Goal: Transaction & Acquisition: Book appointment/travel/reservation

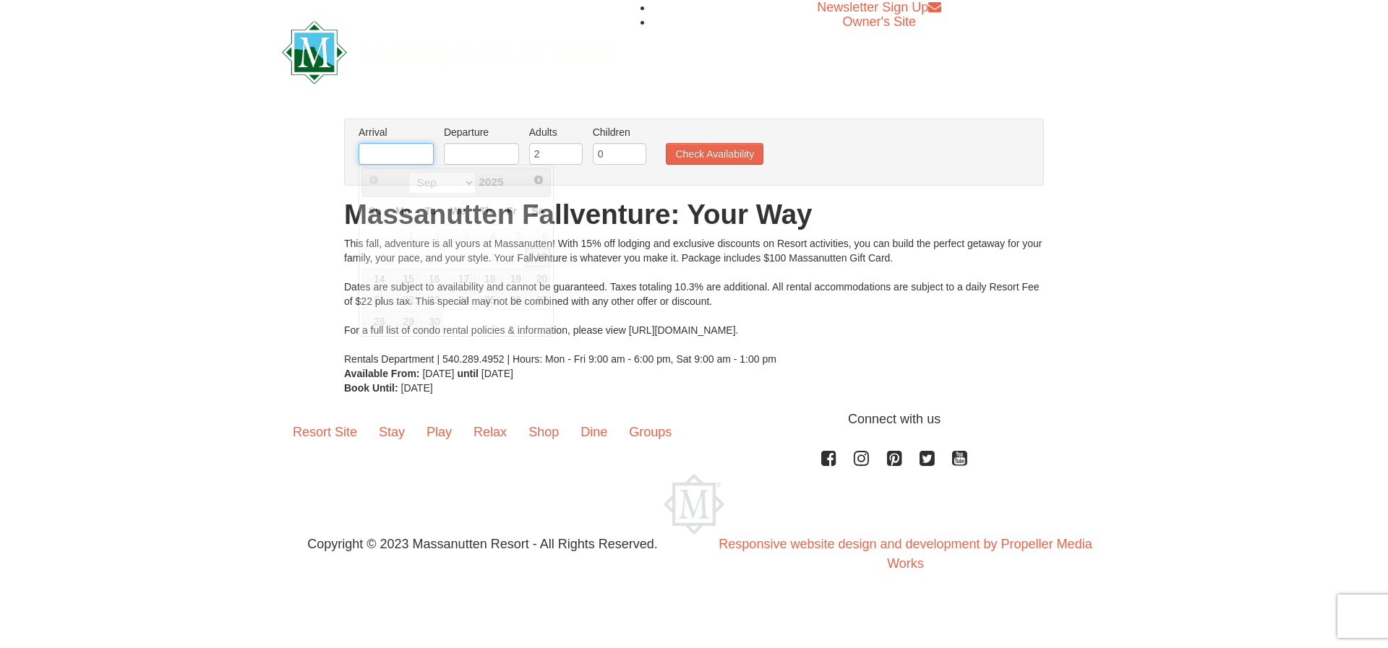
click at [389, 152] on input "text" at bounding box center [395, 154] width 75 height 22
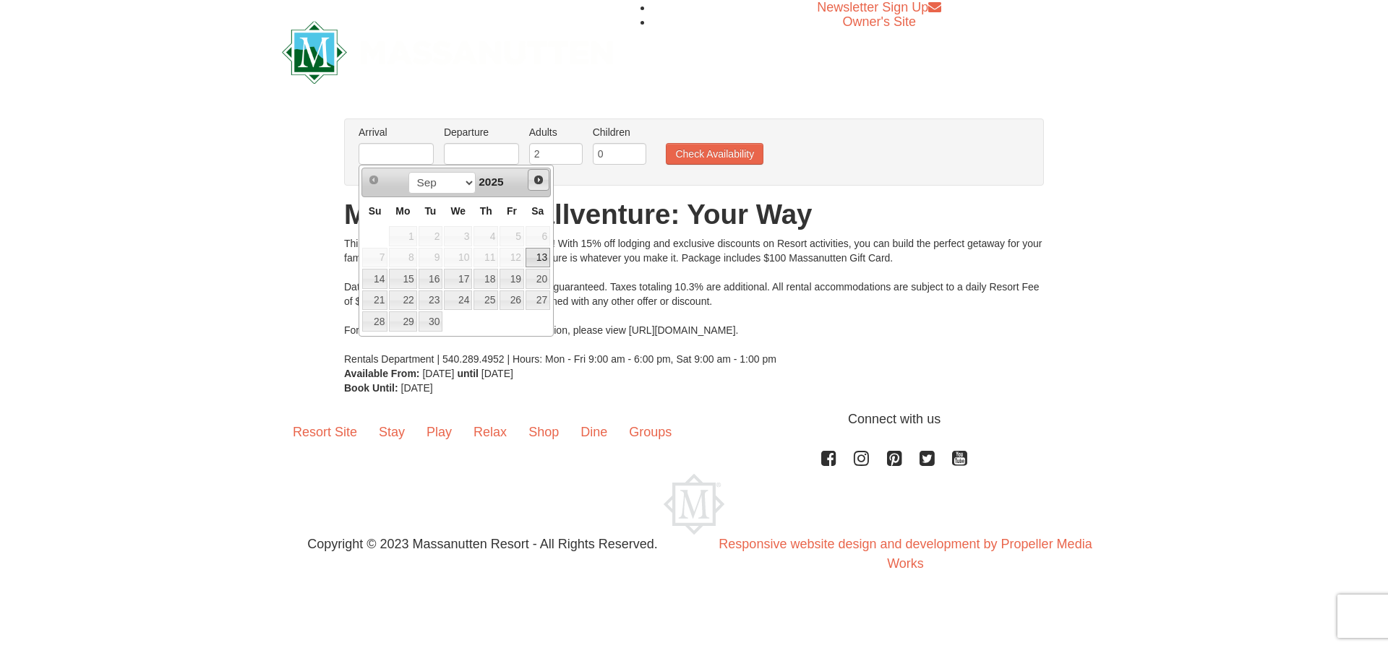
click at [534, 180] on span "Next" at bounding box center [539, 180] width 12 height 12
click at [518, 257] on link "7" at bounding box center [511, 258] width 25 height 20
type input "[DATE]"
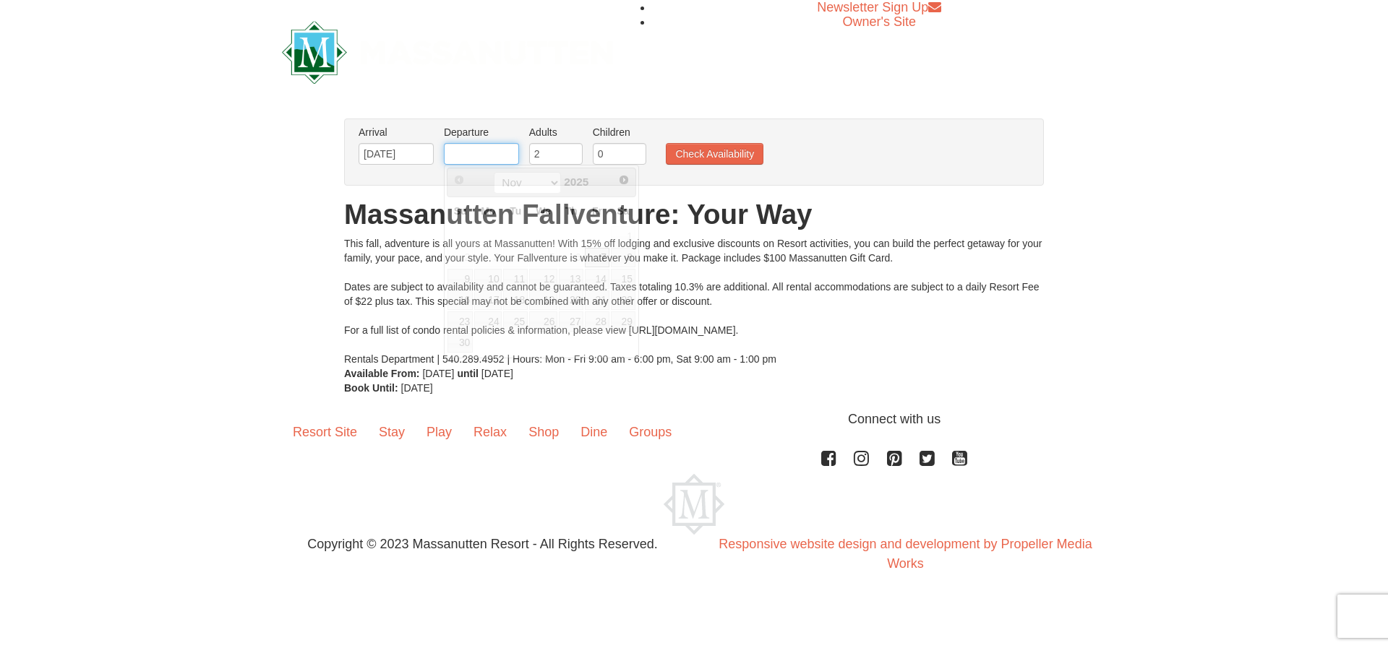
click at [479, 154] on input "text" at bounding box center [481, 154] width 75 height 22
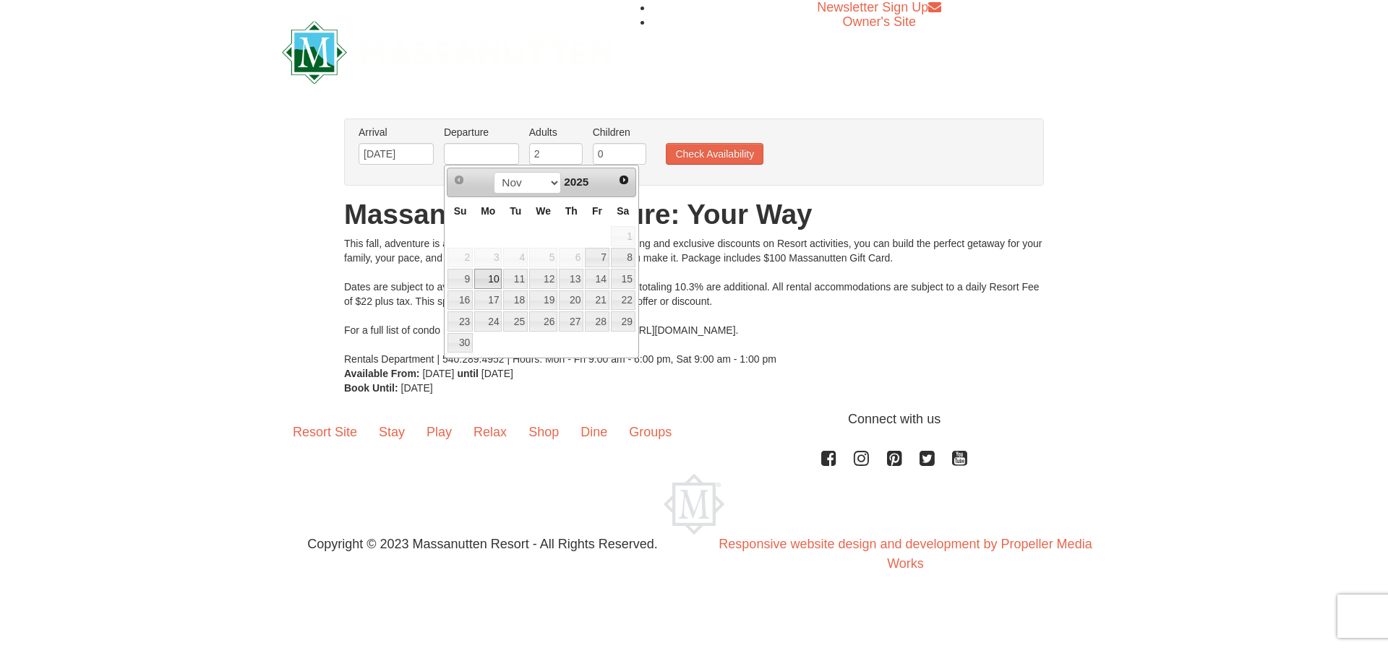
click at [494, 279] on link "10" at bounding box center [487, 279] width 27 height 20
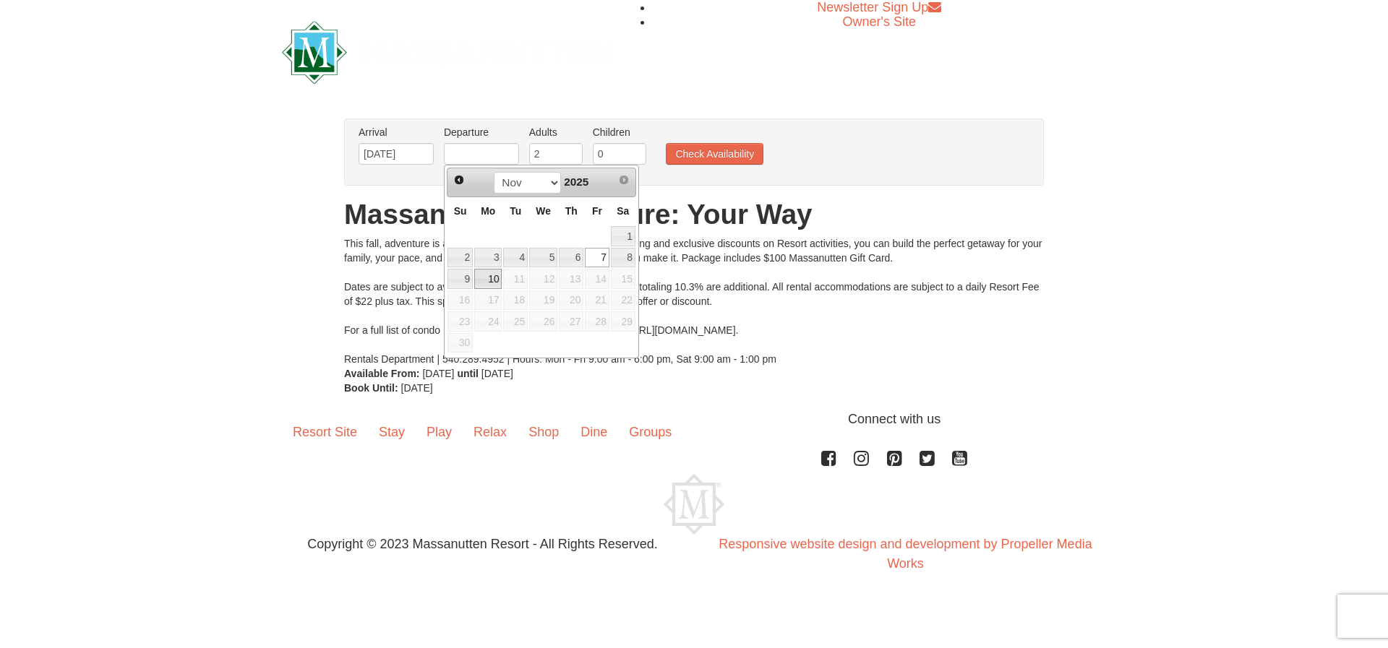
type input "[DATE]"
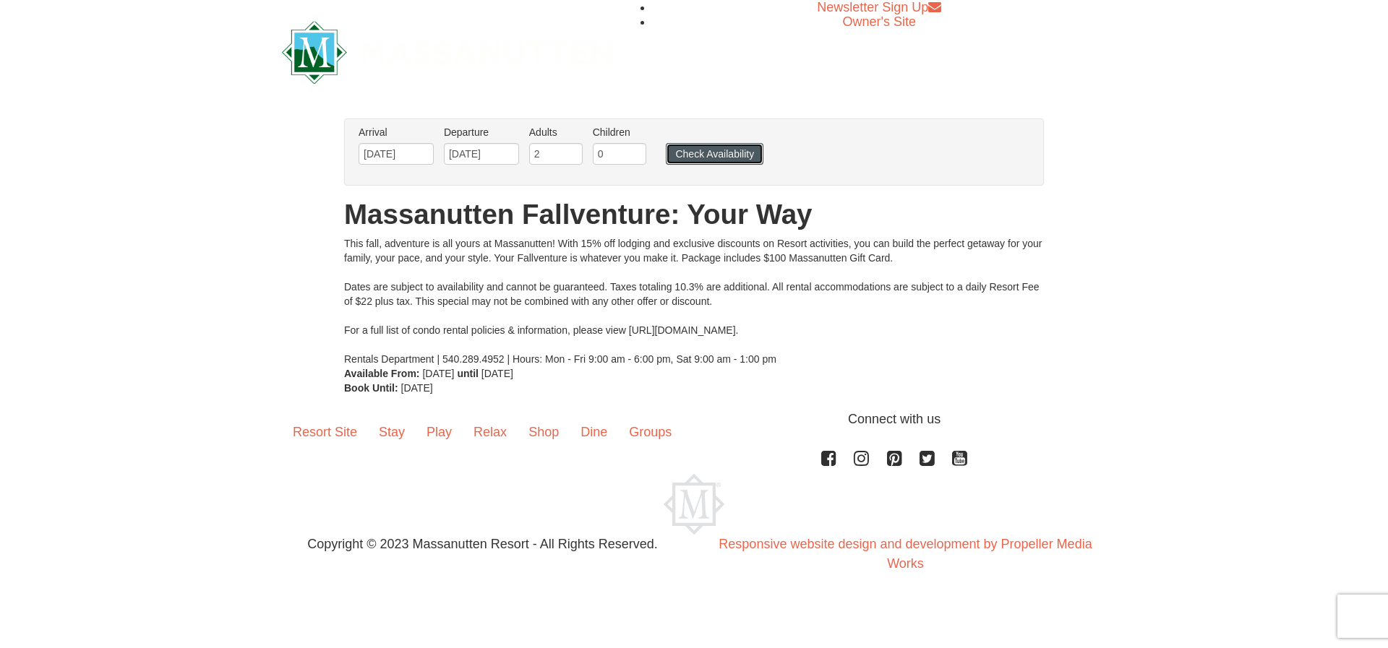
click at [705, 156] on button "Check Availability" at bounding box center [715, 154] width 98 height 22
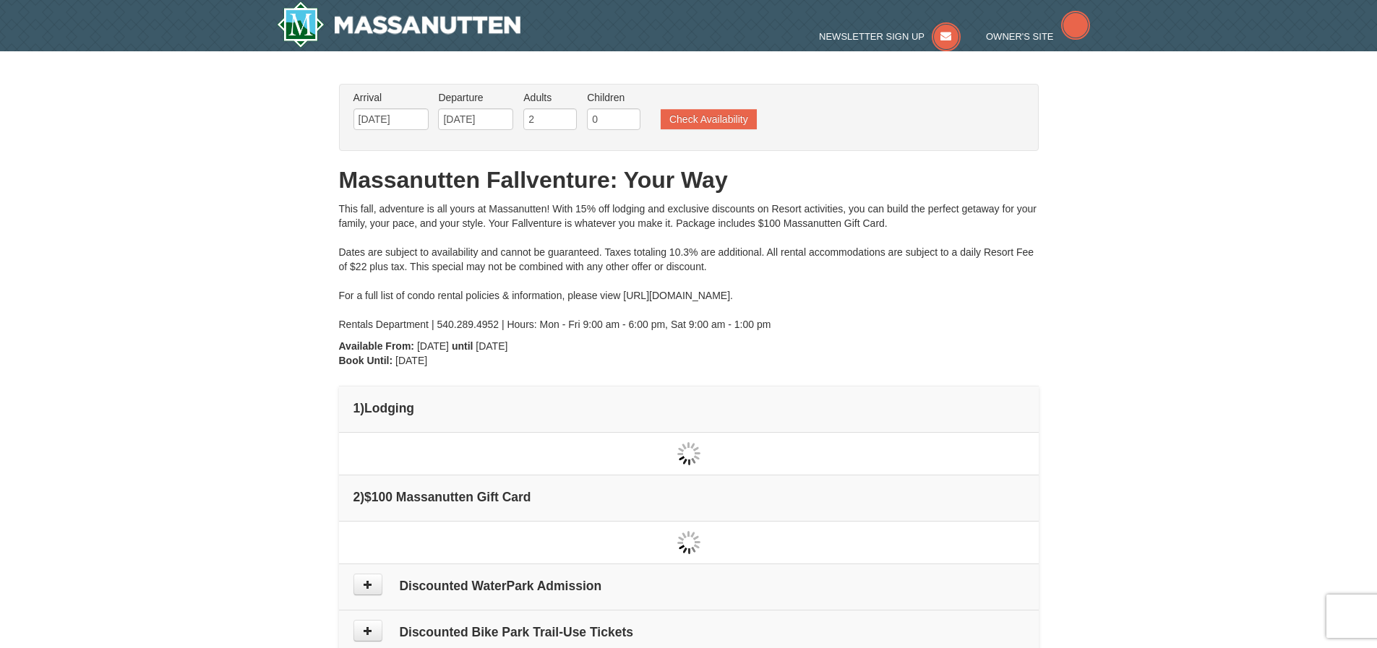
type input "[DATE]"
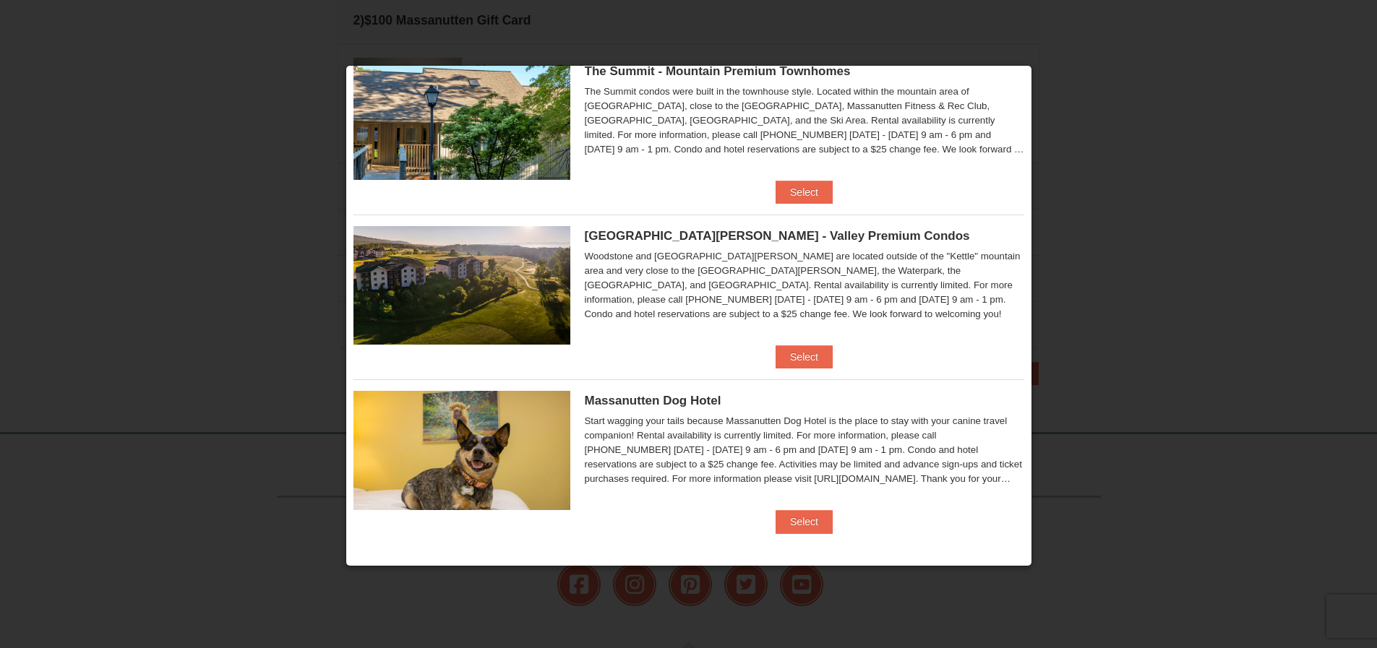
scroll to position [656, 0]
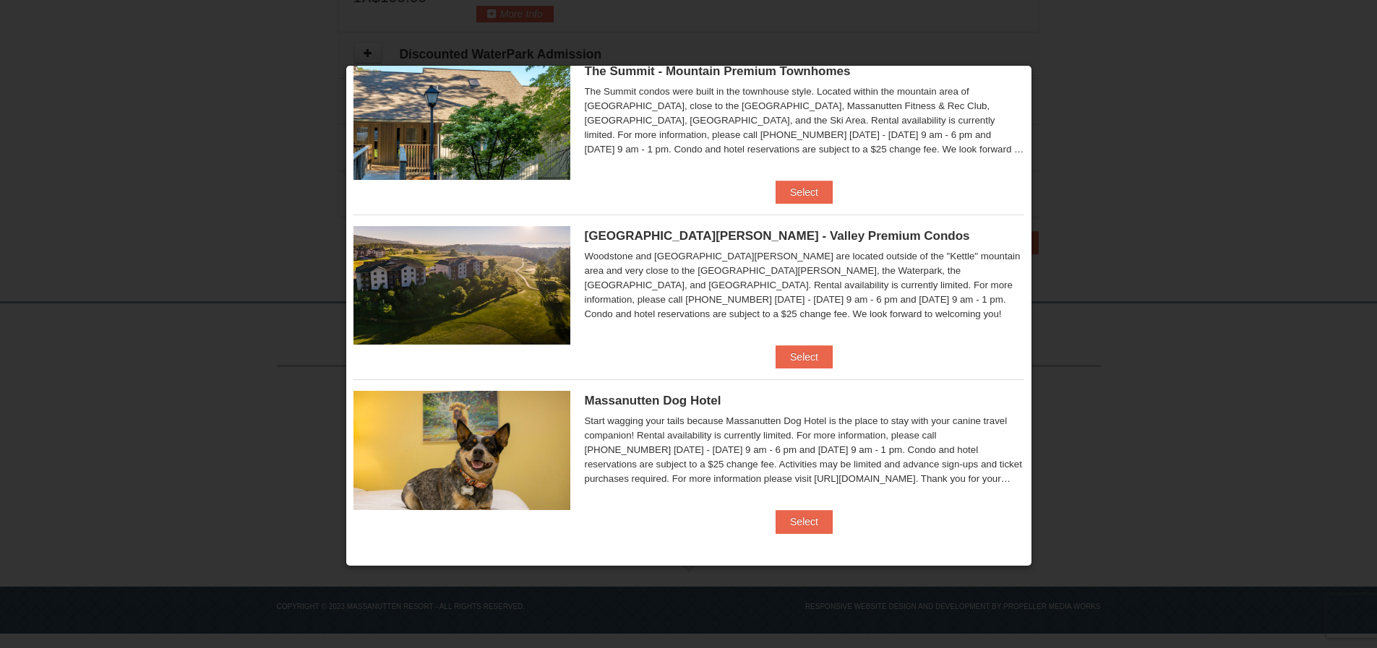
click at [481, 448] on img at bounding box center [461, 450] width 217 height 119
click at [798, 518] on button "Select" at bounding box center [803, 521] width 57 height 23
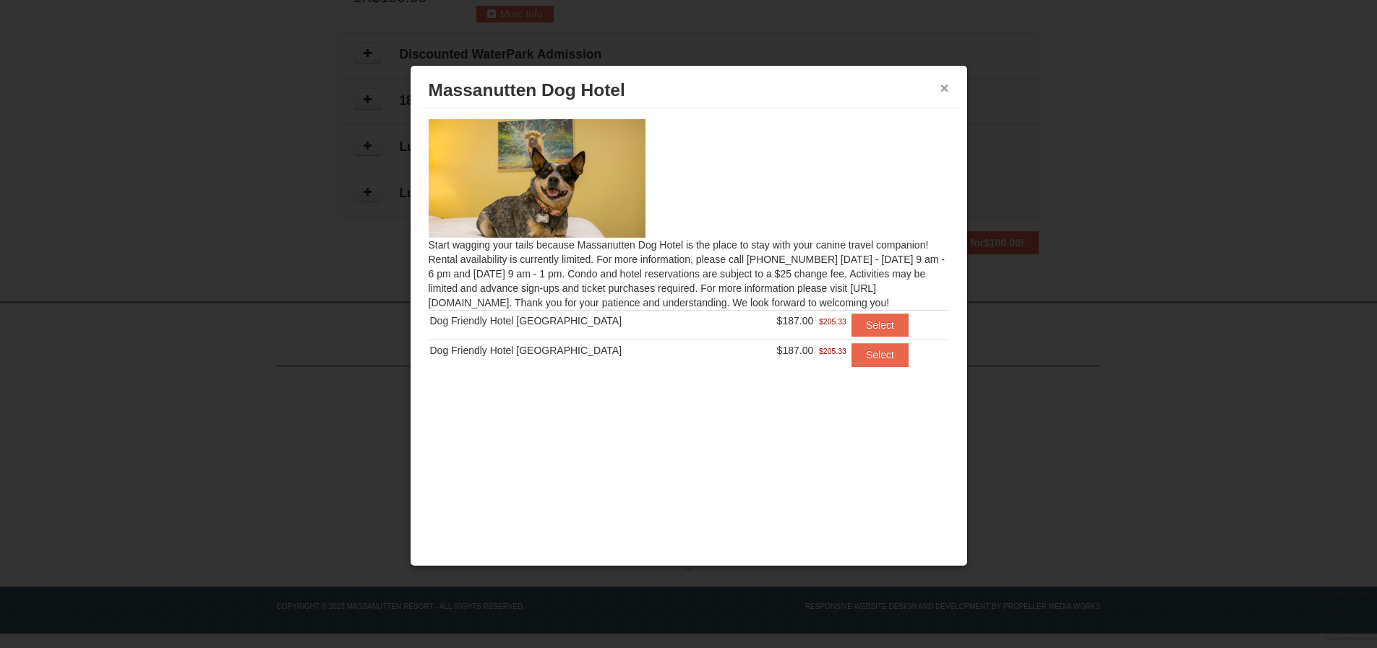
click at [945, 87] on button "×" at bounding box center [944, 88] width 9 height 14
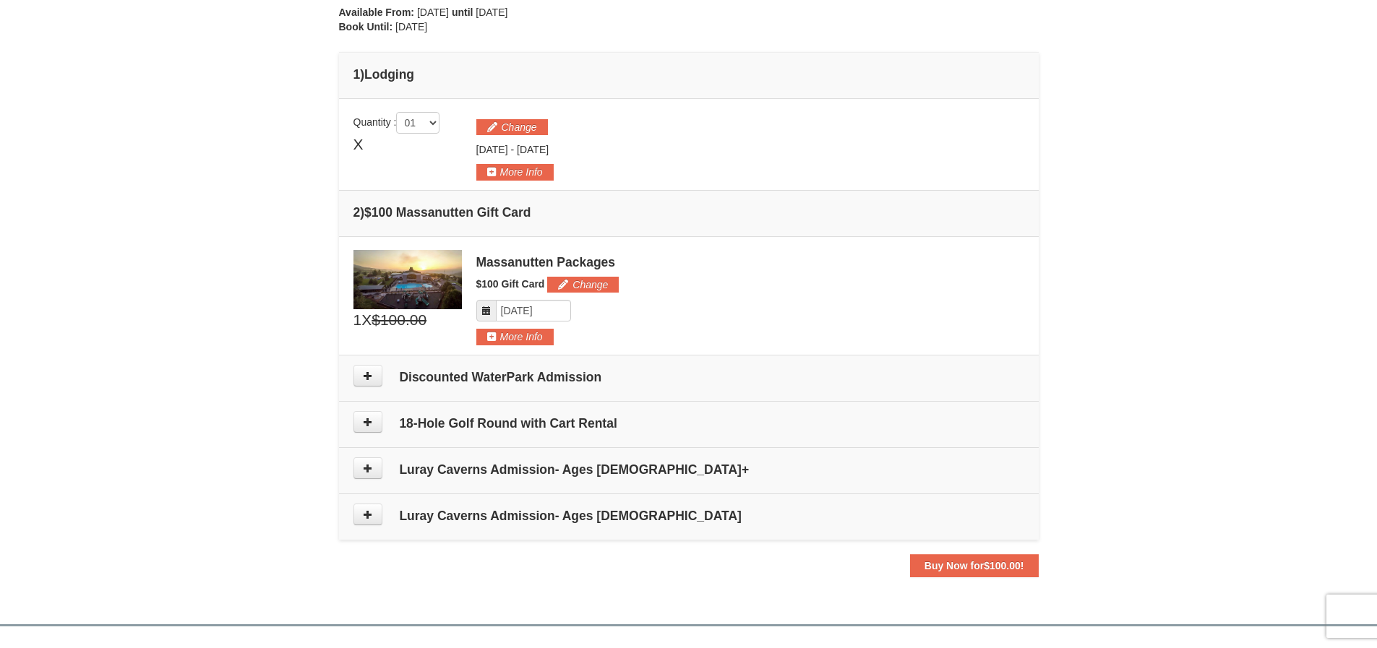
scroll to position [295, 0]
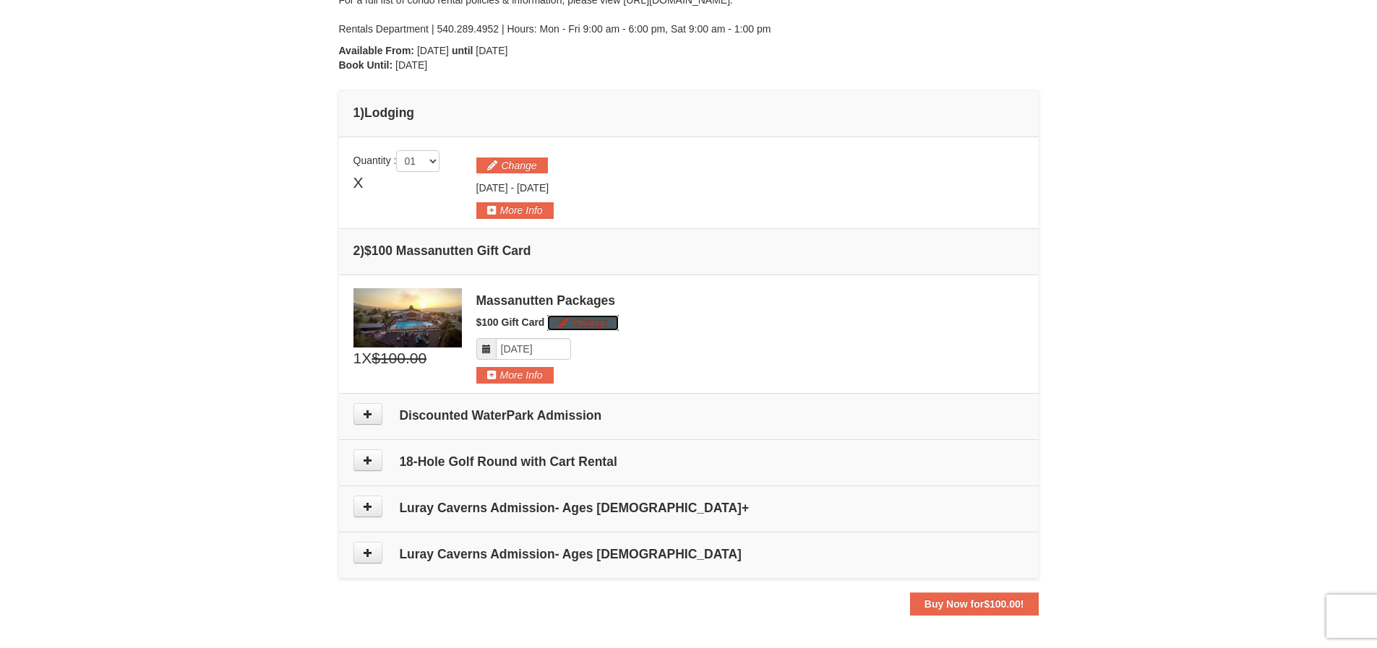
click at [601, 324] on button "Change" at bounding box center [583, 323] width 72 height 16
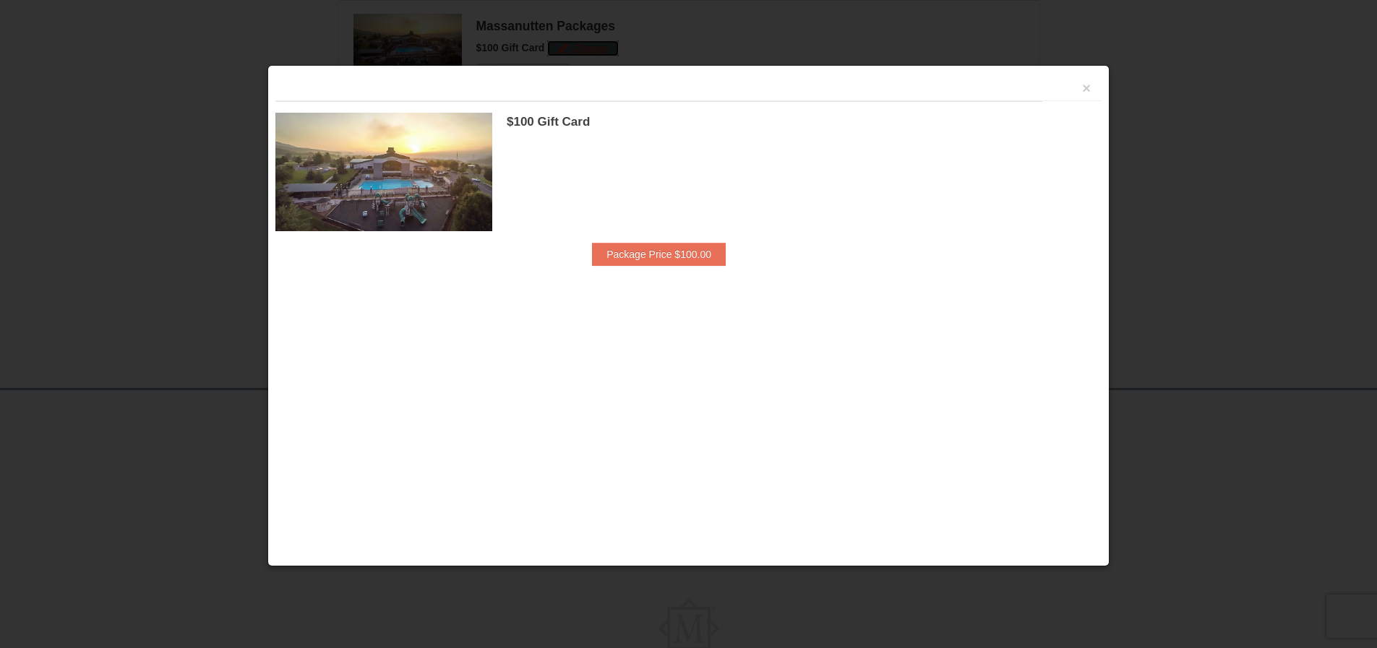
scroll to position [583, 0]
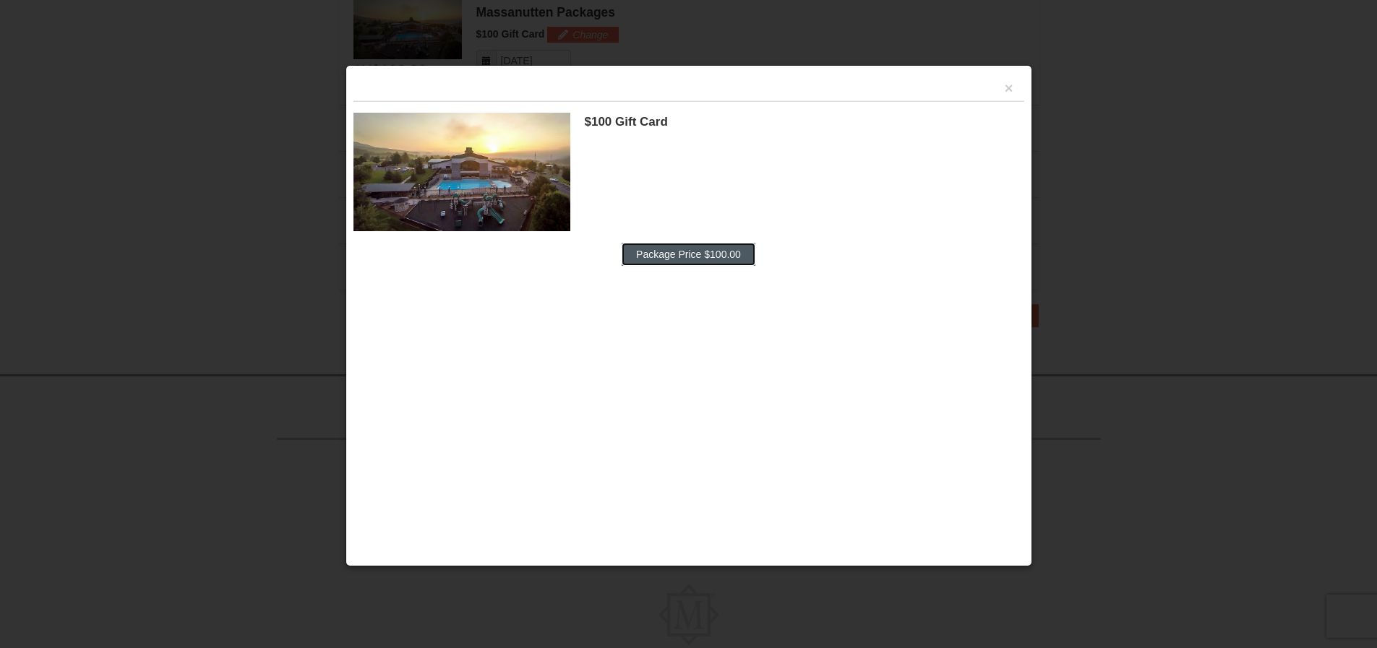
click at [683, 259] on button "Package Price $100.00" at bounding box center [689, 254] width 134 height 23
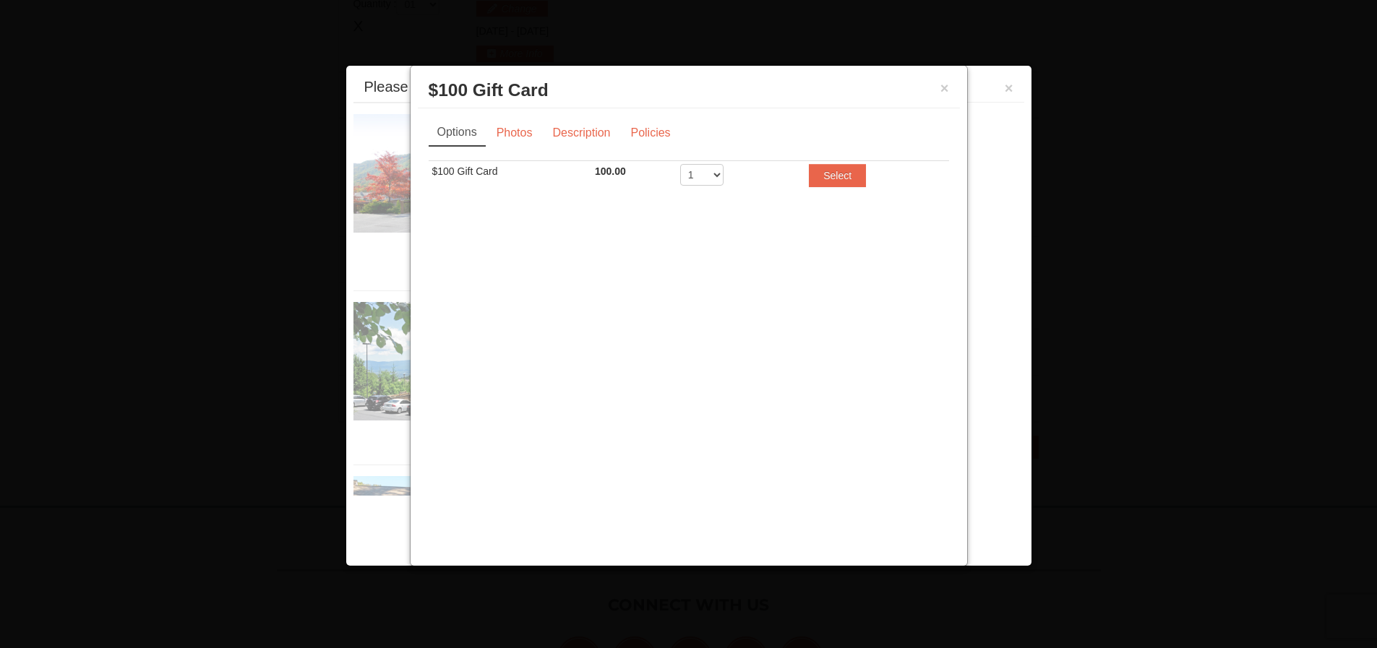
scroll to position [445, 0]
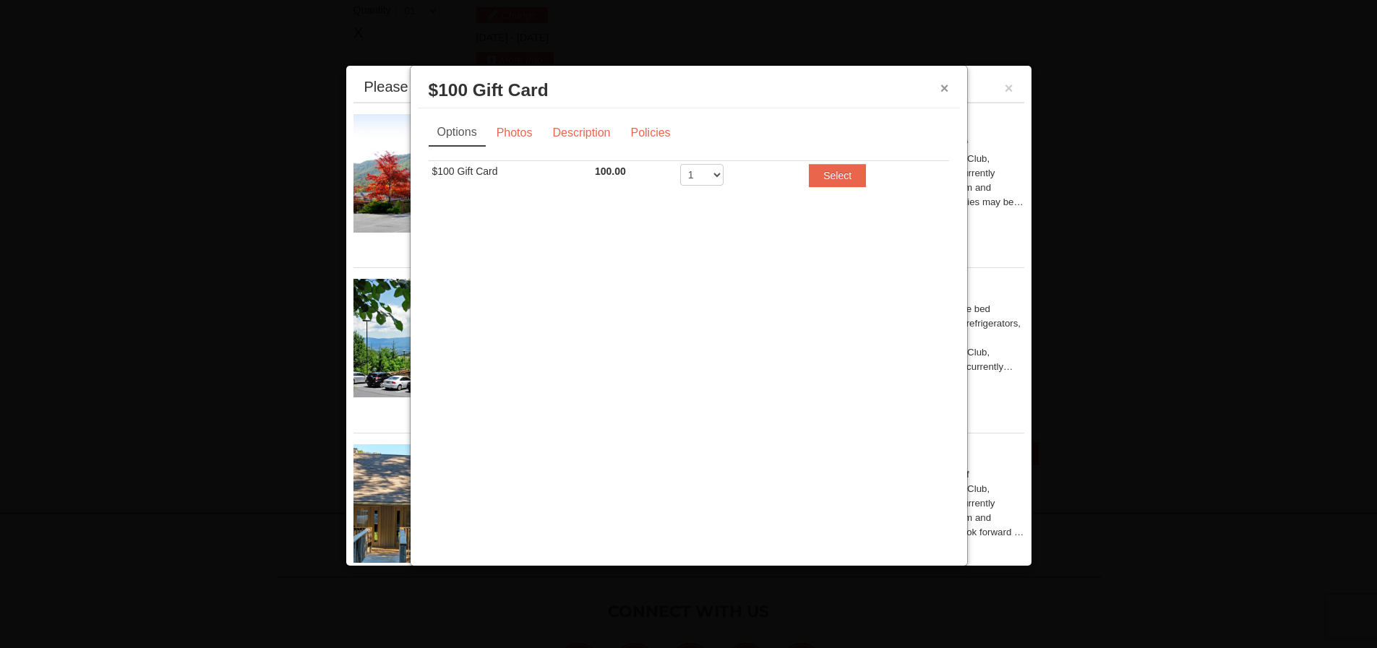
click at [944, 90] on button "×" at bounding box center [944, 88] width 9 height 14
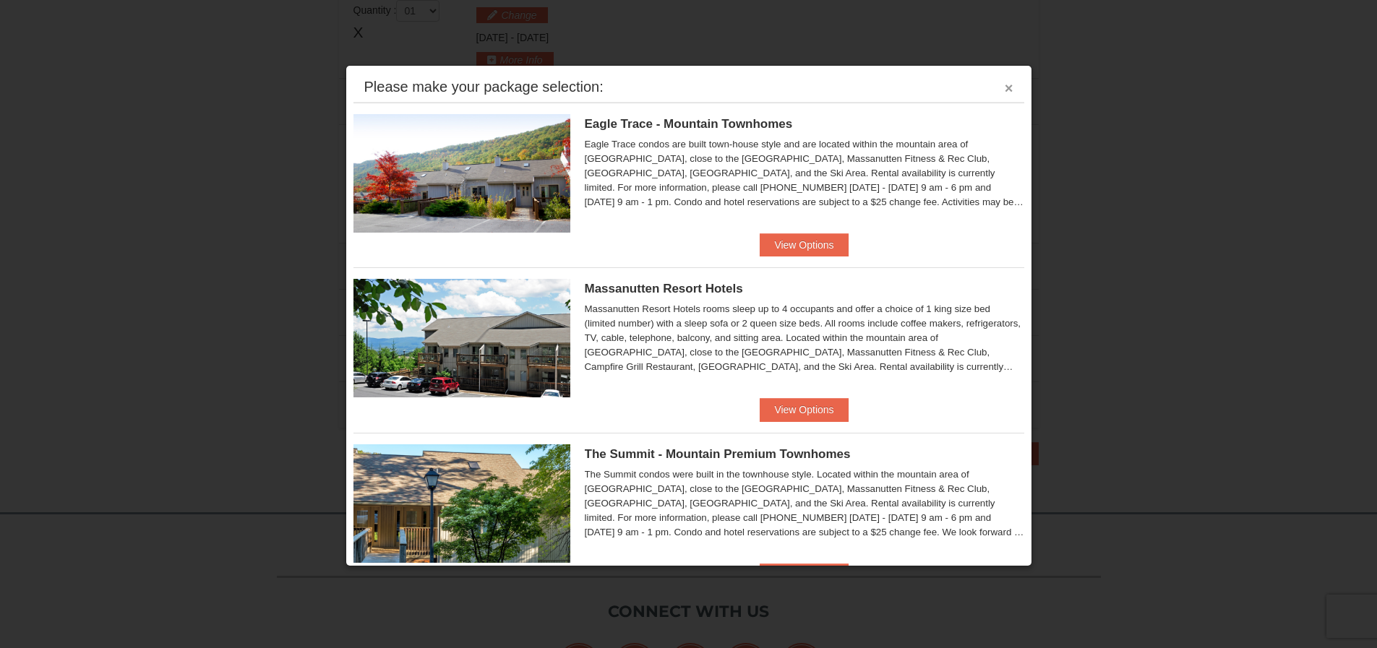
click at [1005, 86] on button "×" at bounding box center [1009, 88] width 9 height 14
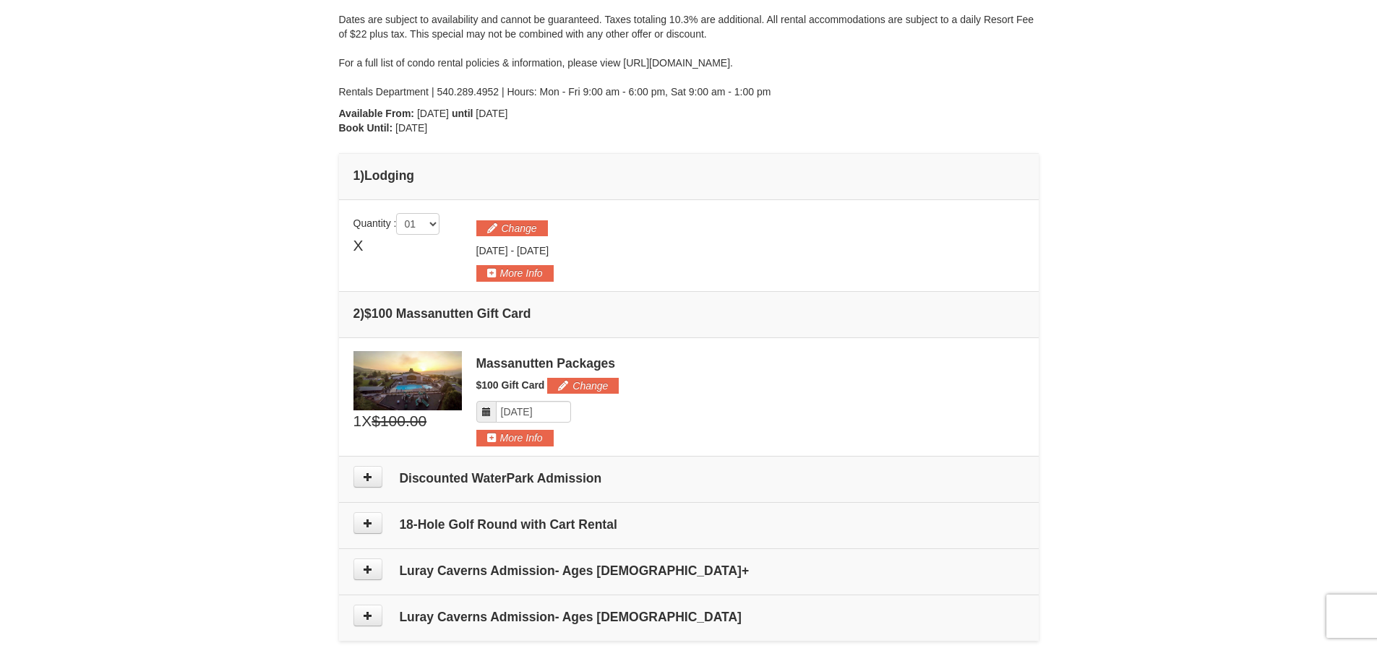
scroll to position [0, 0]
